Goal: Task Accomplishment & Management: Manage account settings

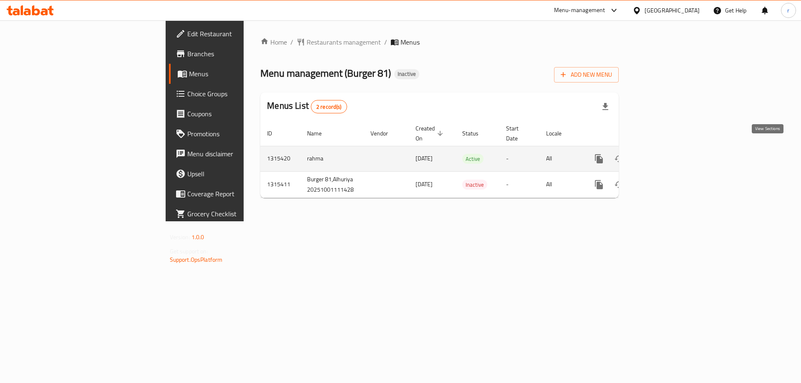
click at [664, 154] on icon "enhanced table" at bounding box center [659, 159] width 10 height 10
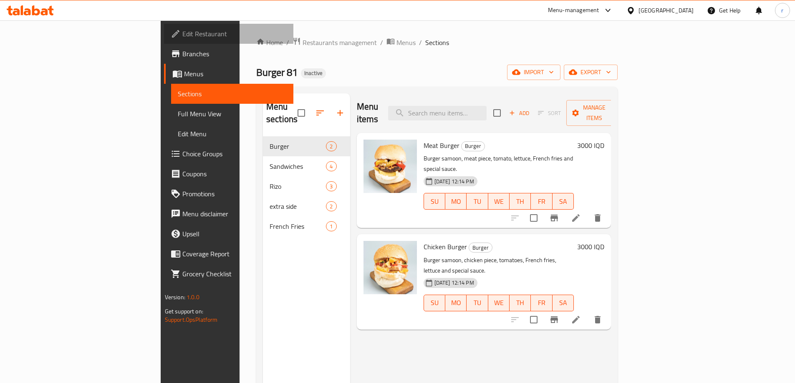
click at [182, 35] on span "Edit Restaurant" at bounding box center [234, 34] width 104 height 10
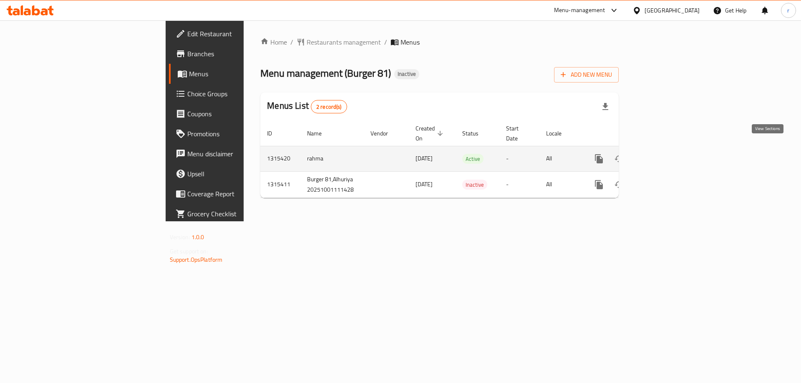
click at [664, 154] on icon "enhanced table" at bounding box center [659, 159] width 10 height 10
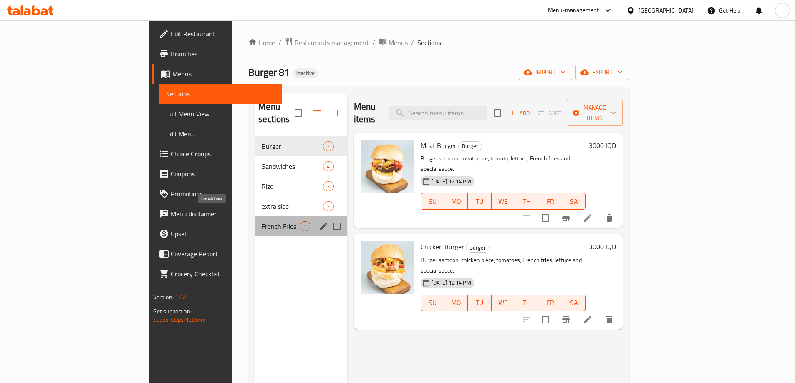
click at [262, 222] on span "French Fries" at bounding box center [281, 227] width 38 height 10
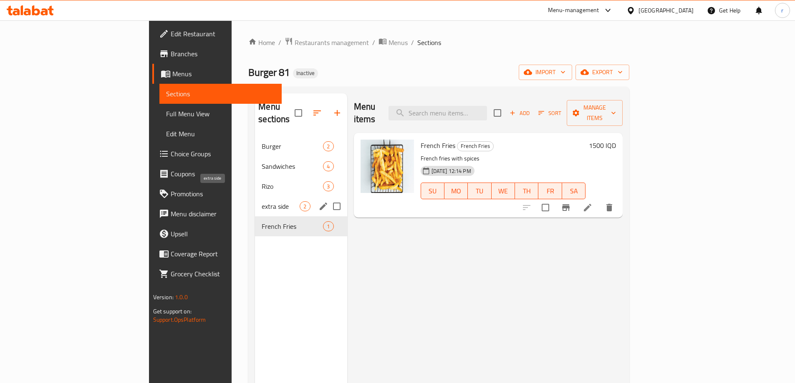
click at [262, 202] on span "extra side" at bounding box center [281, 207] width 38 height 10
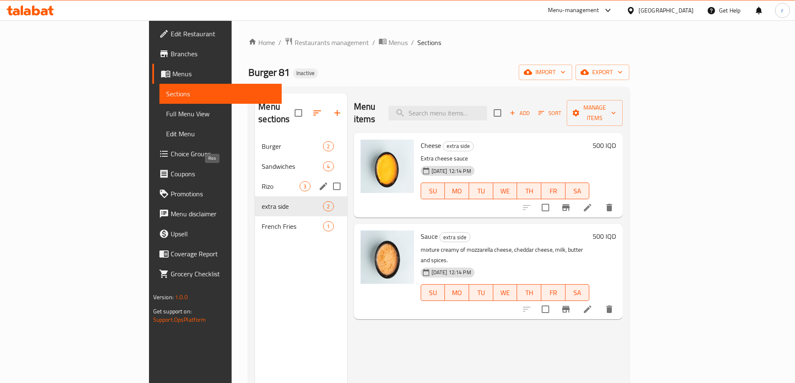
click at [262, 181] on span "Rizo" at bounding box center [281, 186] width 38 height 10
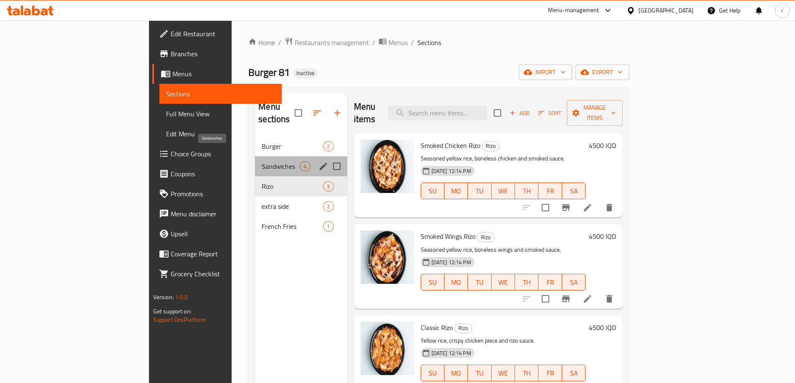
click at [262, 161] on span "Sandwiches" at bounding box center [281, 166] width 38 height 10
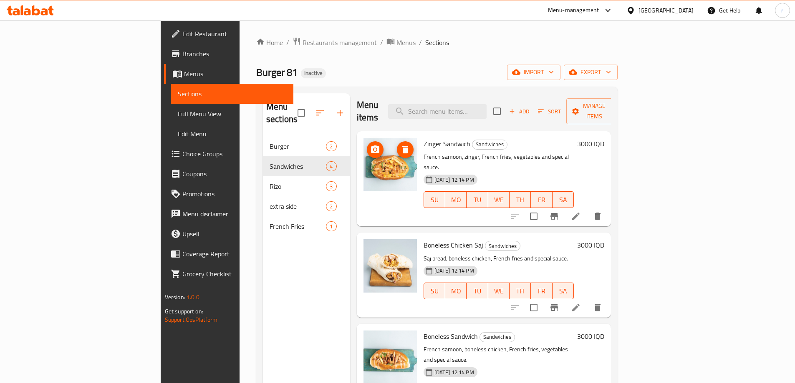
scroll to position [2, 0]
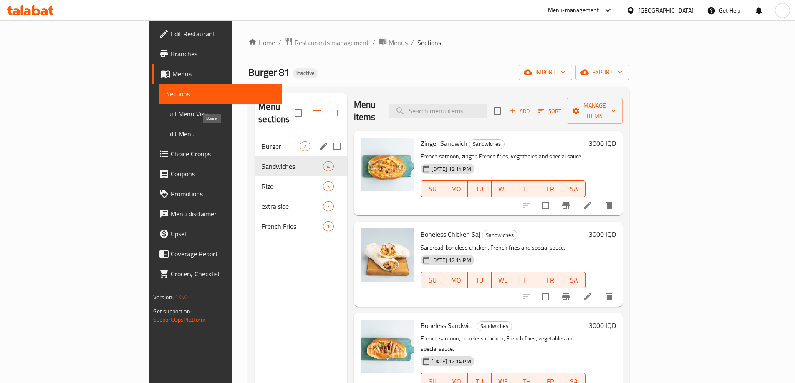
click at [262, 141] on span "Burger" at bounding box center [281, 146] width 38 height 10
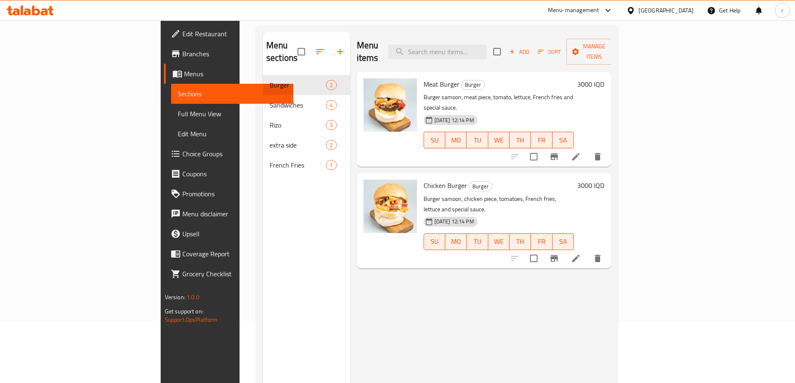
scroll to position [5, 0]
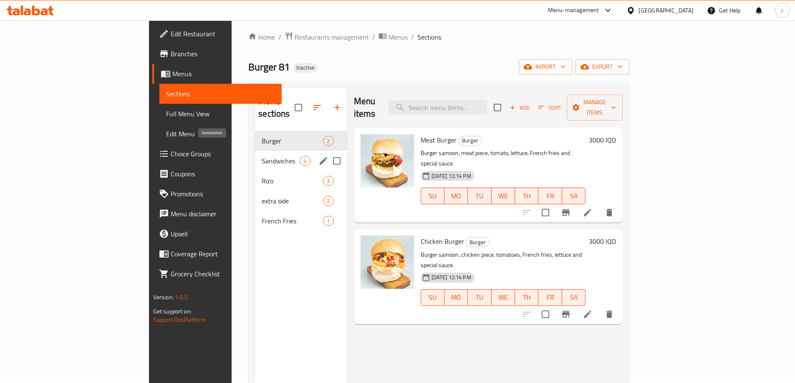
click at [262, 156] on span "Sandwiches" at bounding box center [281, 161] width 38 height 10
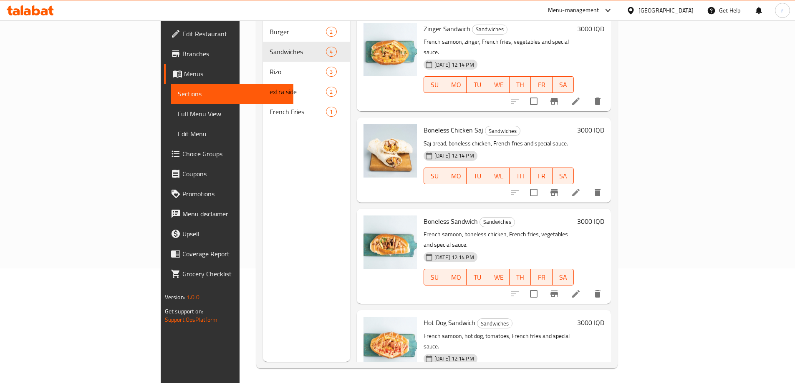
scroll to position [117, 0]
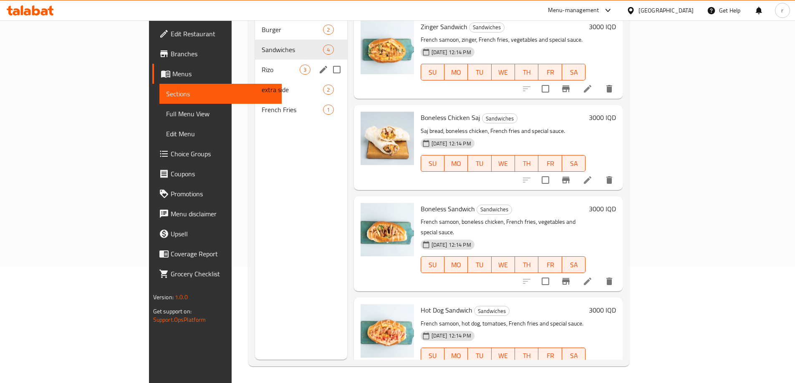
click at [255, 63] on div "Rizo 3" at bounding box center [301, 70] width 92 height 20
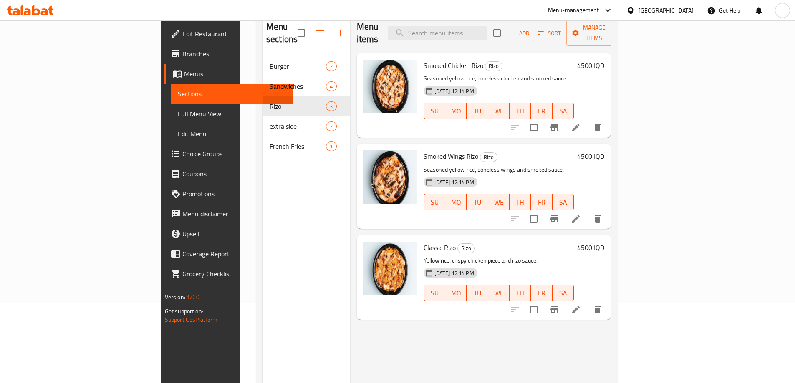
scroll to position [61, 0]
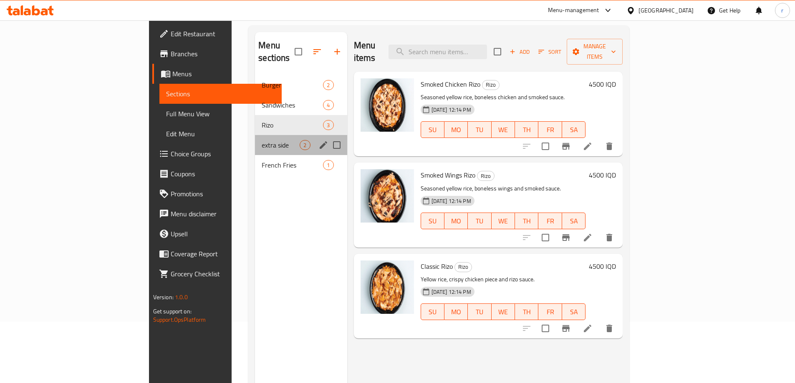
click at [255, 139] on div "extra side 2" at bounding box center [301, 145] width 92 height 20
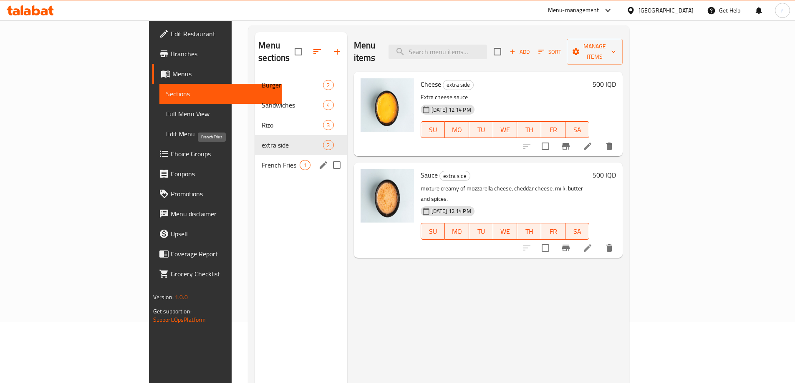
click at [262, 160] on span "French Fries" at bounding box center [281, 165] width 38 height 10
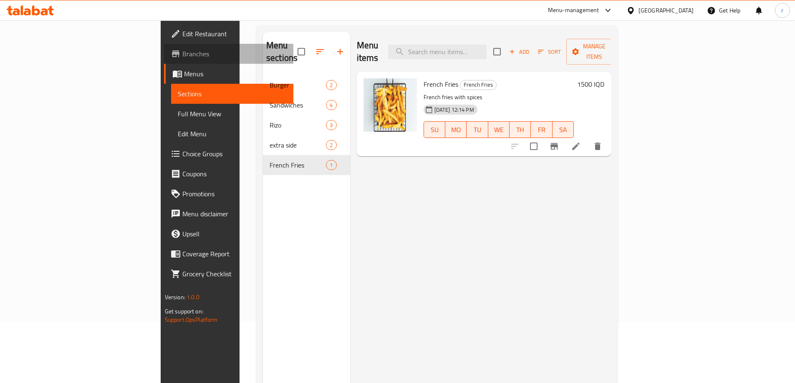
click at [182, 56] on span "Branches" at bounding box center [234, 54] width 104 height 10
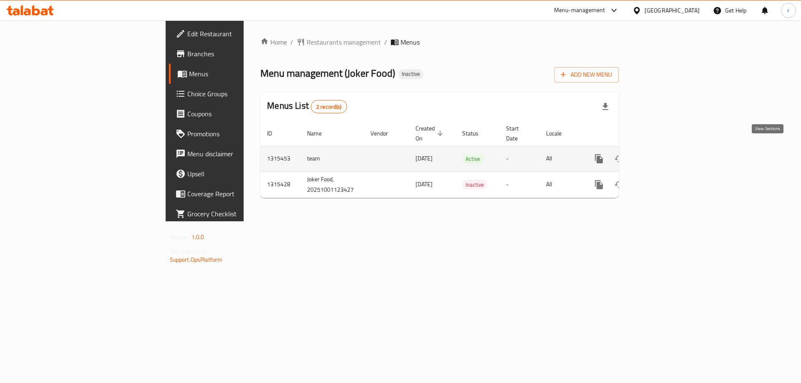
click at [664, 154] on icon "enhanced table" at bounding box center [659, 159] width 10 height 10
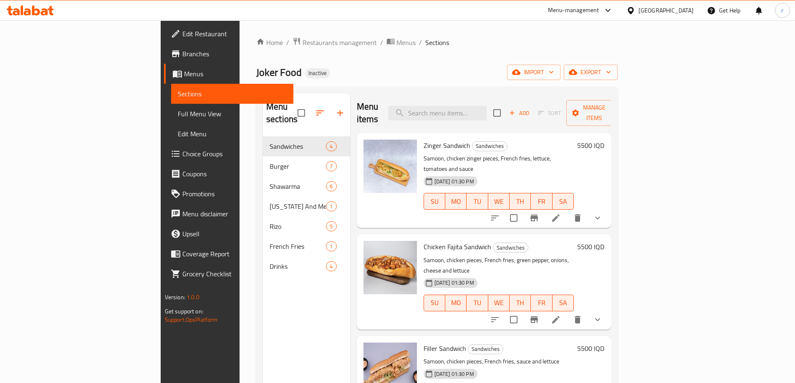
click at [178, 115] on span "Full Menu View" at bounding box center [232, 114] width 109 height 10
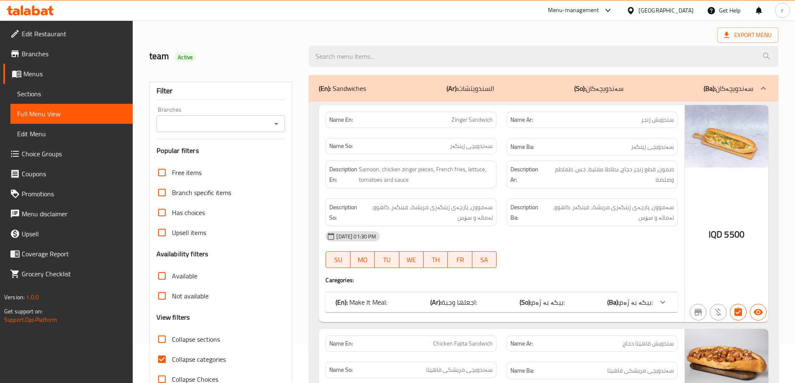
scroll to position [55, 0]
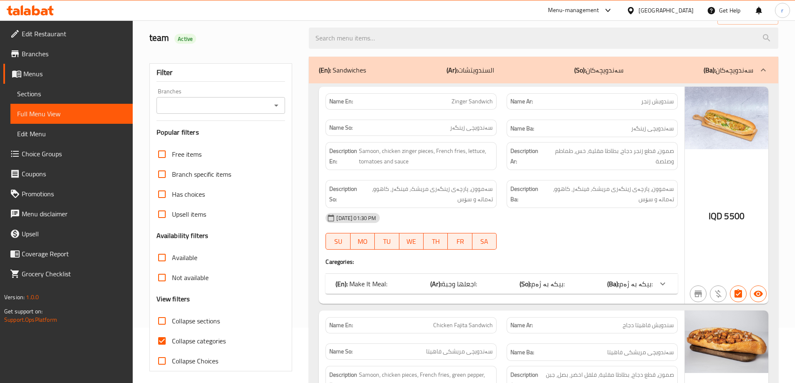
click at [168, 320] on input "Collapse sections" at bounding box center [162, 321] width 20 height 20
checkbox input "true"
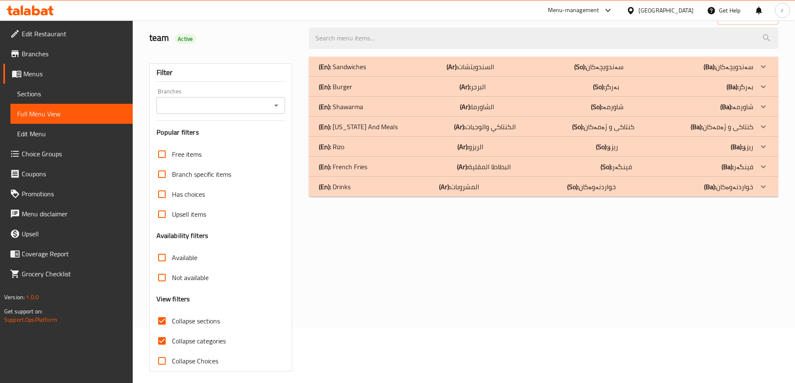
click at [160, 345] on input "Collapse categories" at bounding box center [162, 341] width 20 height 20
checkbox input "false"
click at [335, 190] on p "(En): Drinks" at bounding box center [335, 187] width 32 height 10
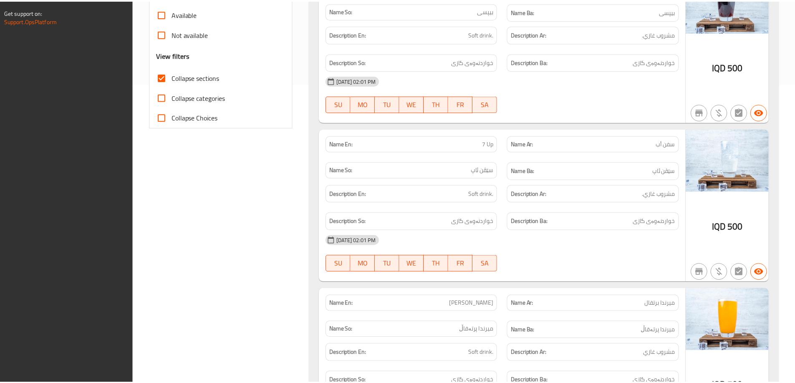
scroll to position [551, 0]
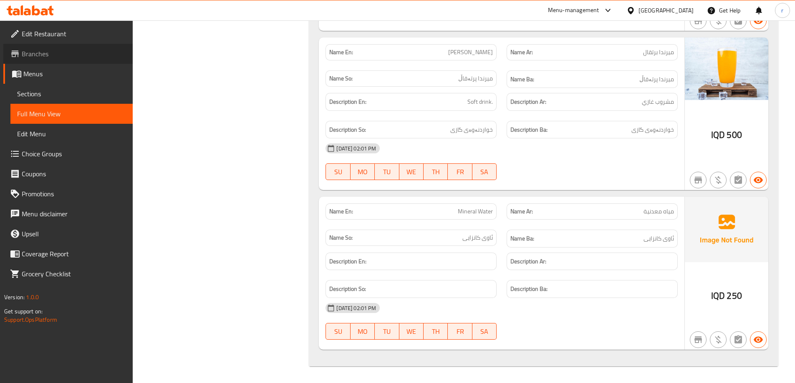
click at [68, 59] on link "Branches" at bounding box center [67, 54] width 129 height 20
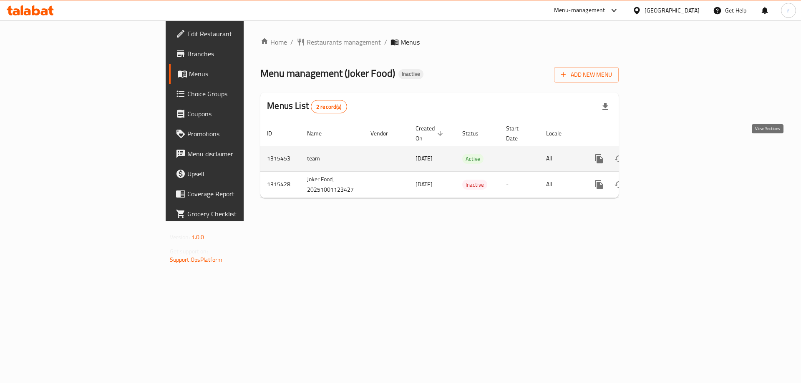
click at [664, 154] on icon "enhanced table" at bounding box center [659, 159] width 10 height 10
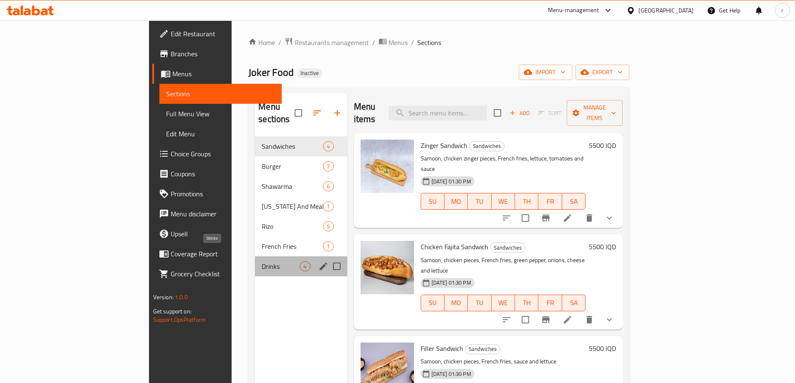
click at [262, 262] on span "Drinks" at bounding box center [281, 267] width 38 height 10
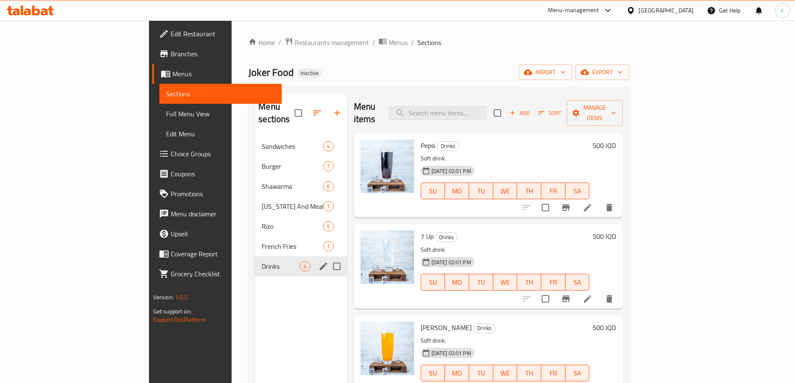
click at [318, 262] on icon "edit" at bounding box center [323, 267] width 10 height 10
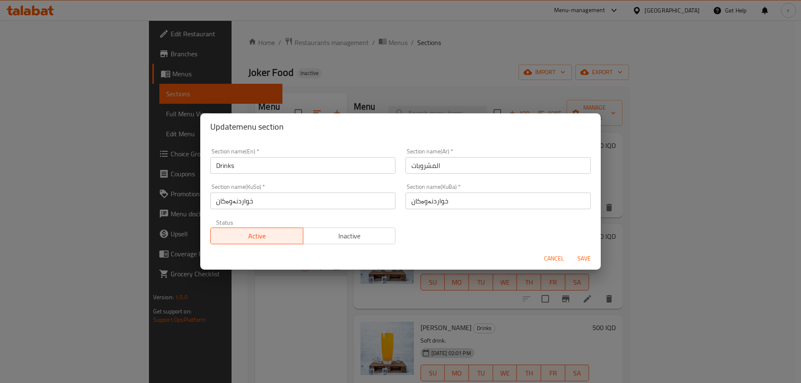
click at [545, 259] on span "Cancel" at bounding box center [554, 259] width 20 height 10
